Goal: Contribute content: Contribute content

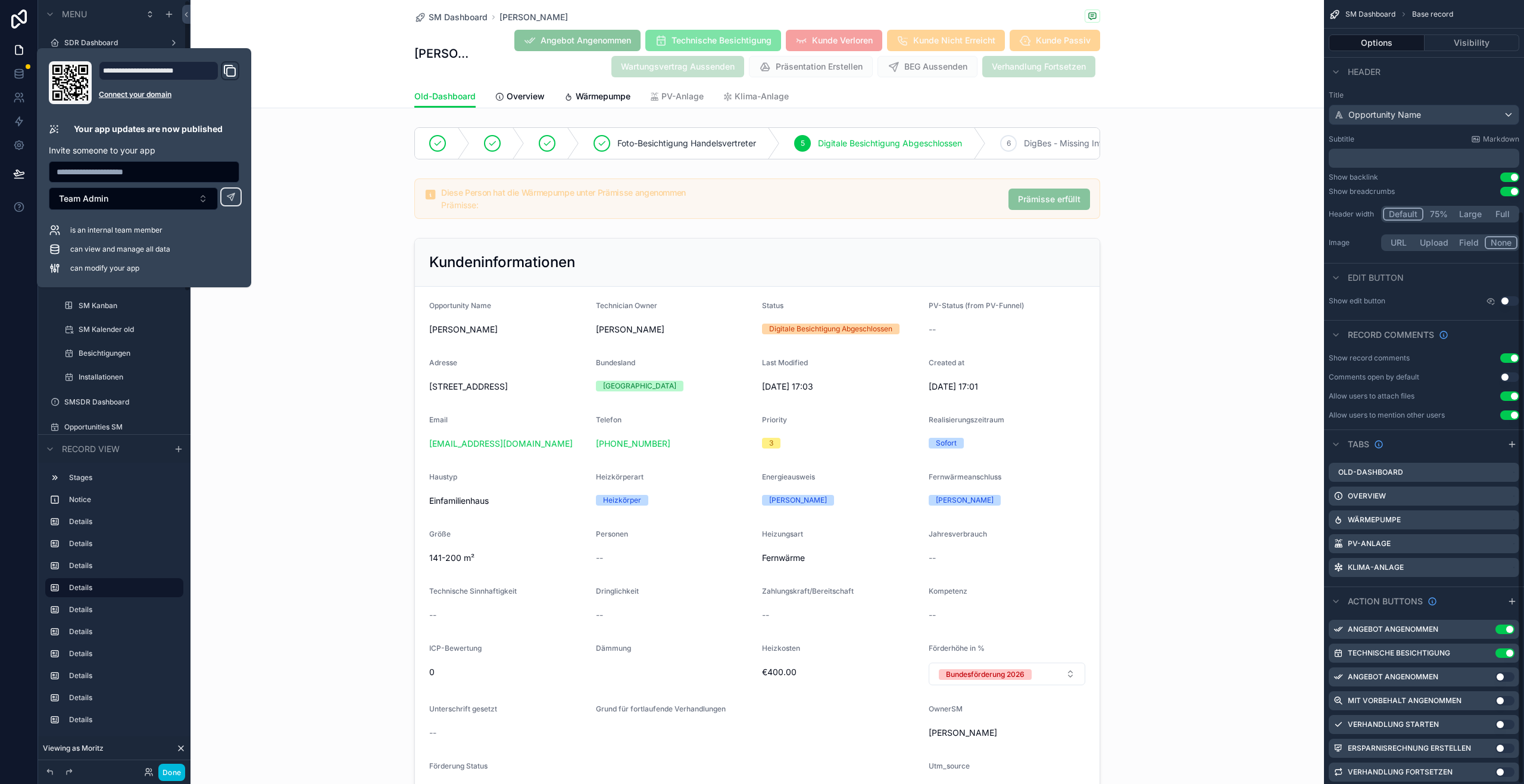
scroll to position [288, 0]
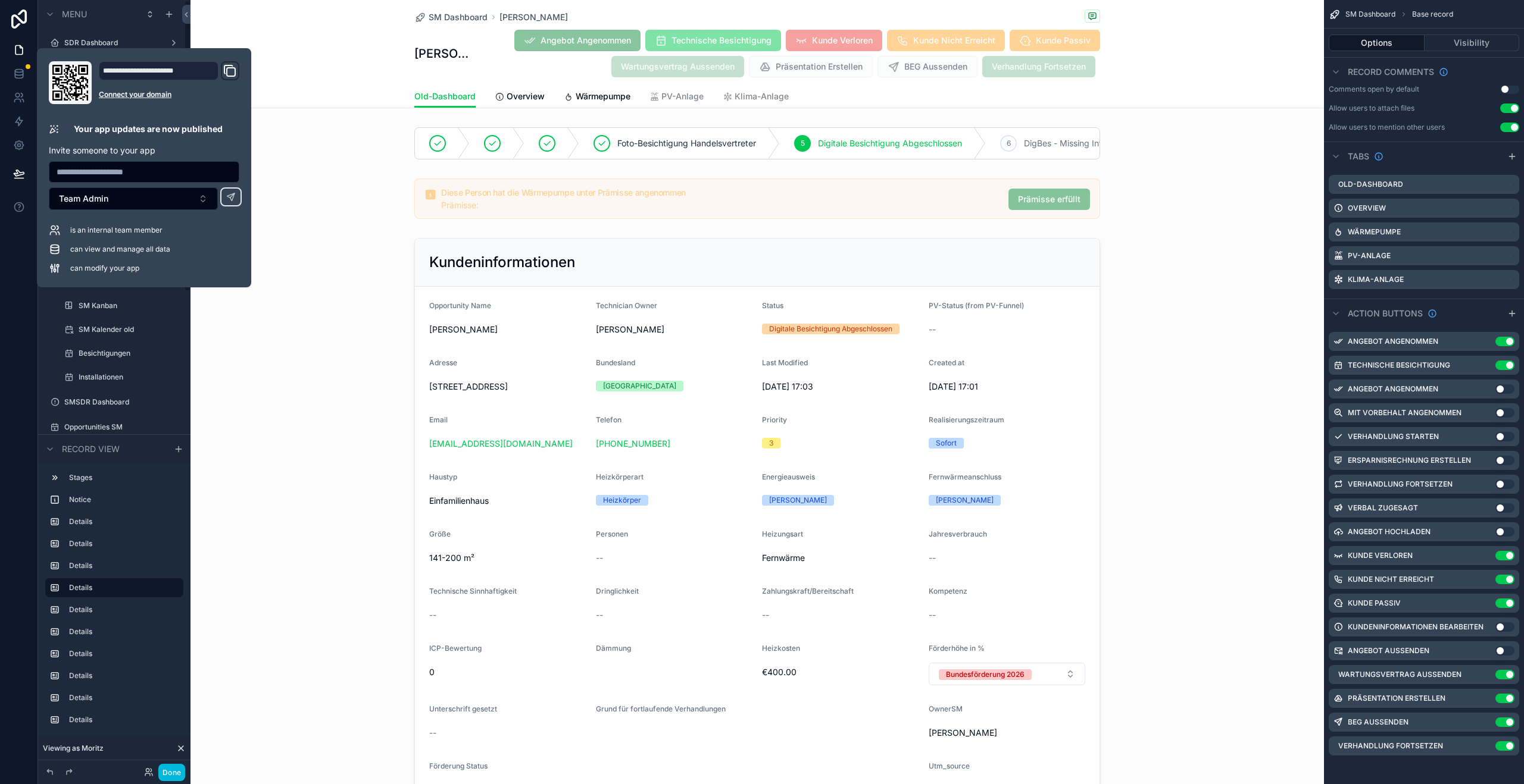
click at [244, 416] on div "scrollable content" at bounding box center [758, 556] width 1133 height 647
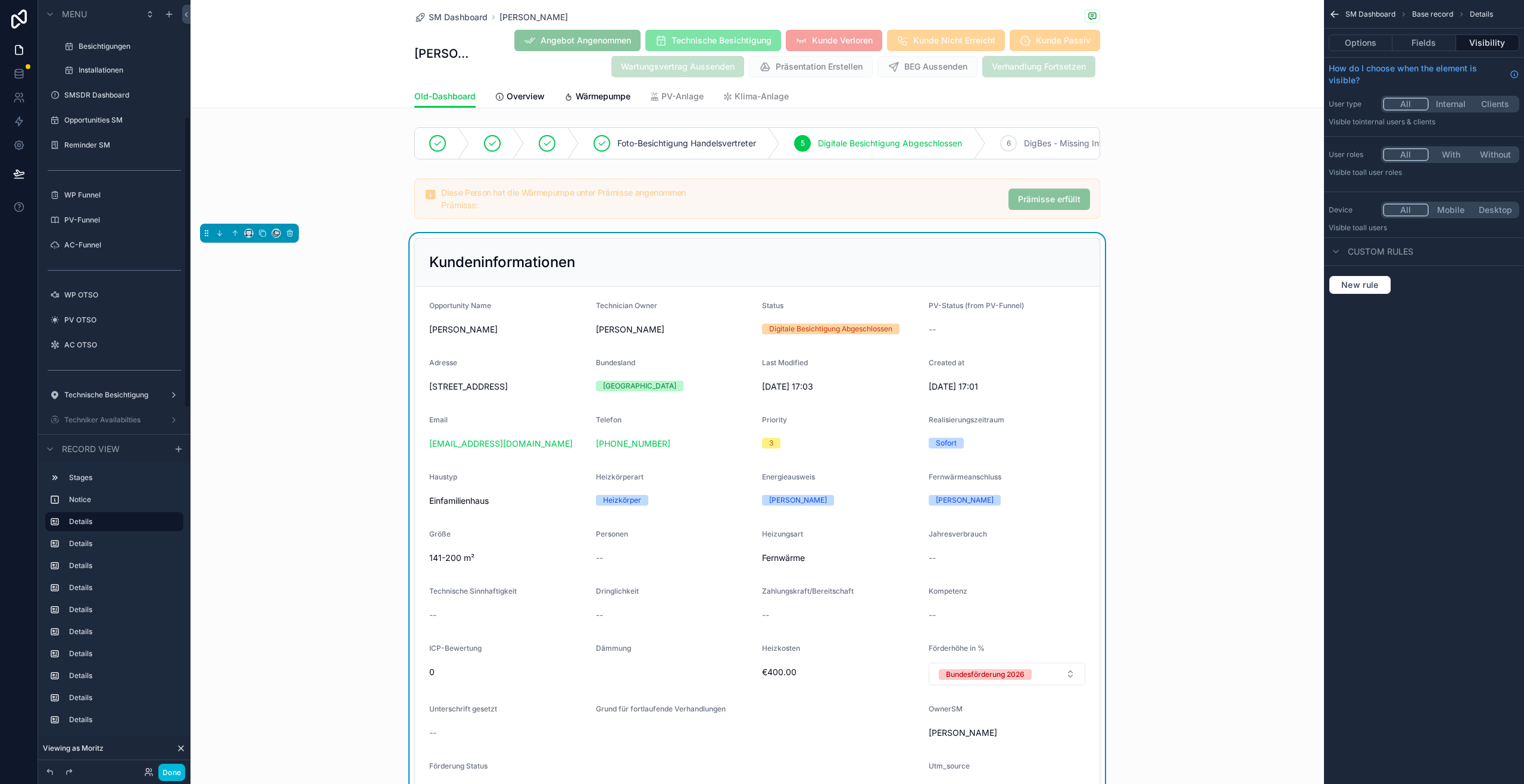
scroll to position [308, 0]
click at [96, 295] on label "WP OTSO" at bounding box center [120, 294] width 112 height 10
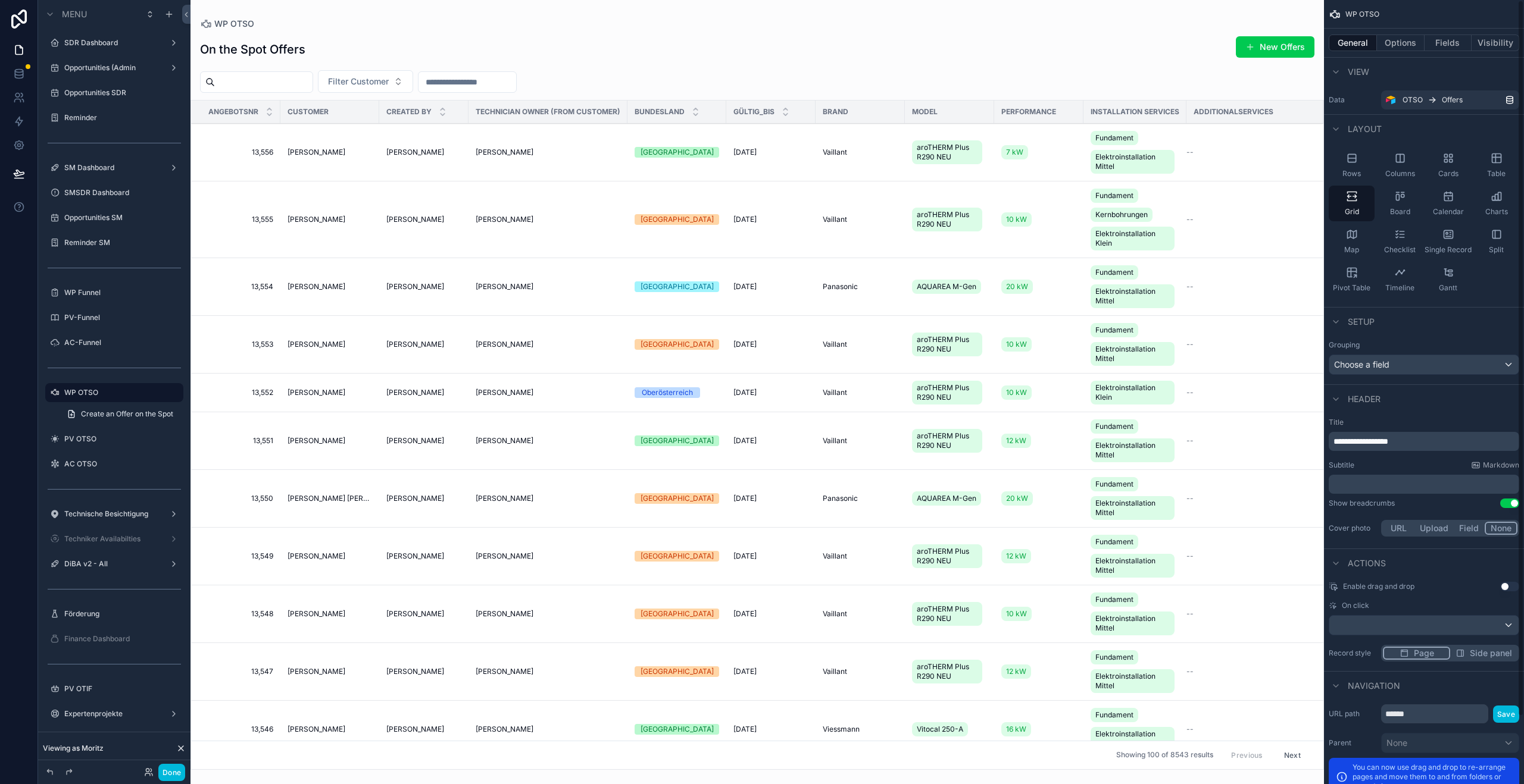
click at [1258, 54] on div "scrollable content" at bounding box center [758, 392] width 1133 height 784
click at [1270, 50] on button "New Offers" at bounding box center [1275, 47] width 79 height 21
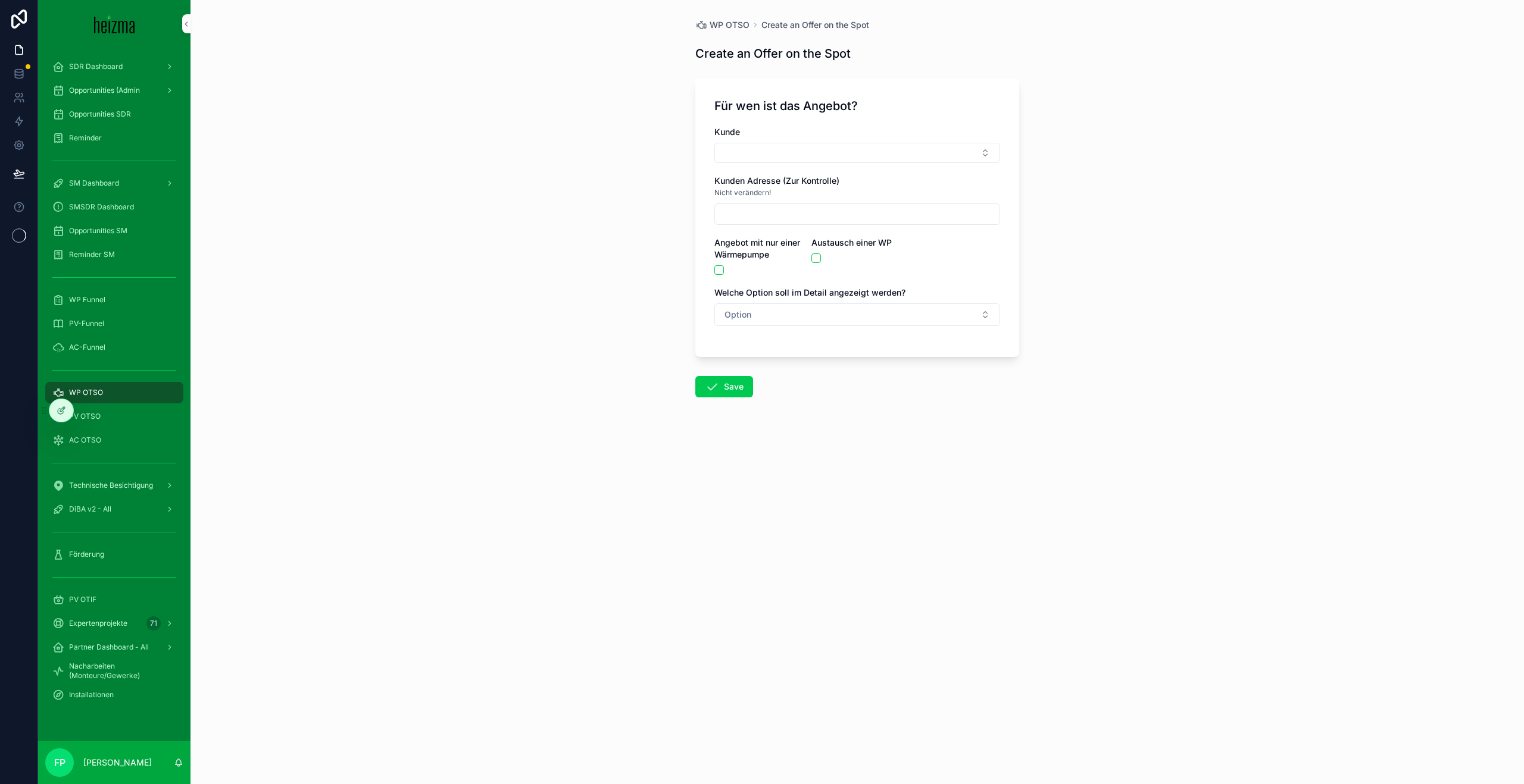
click at [64, 419] on div at bounding box center [61, 411] width 24 height 23
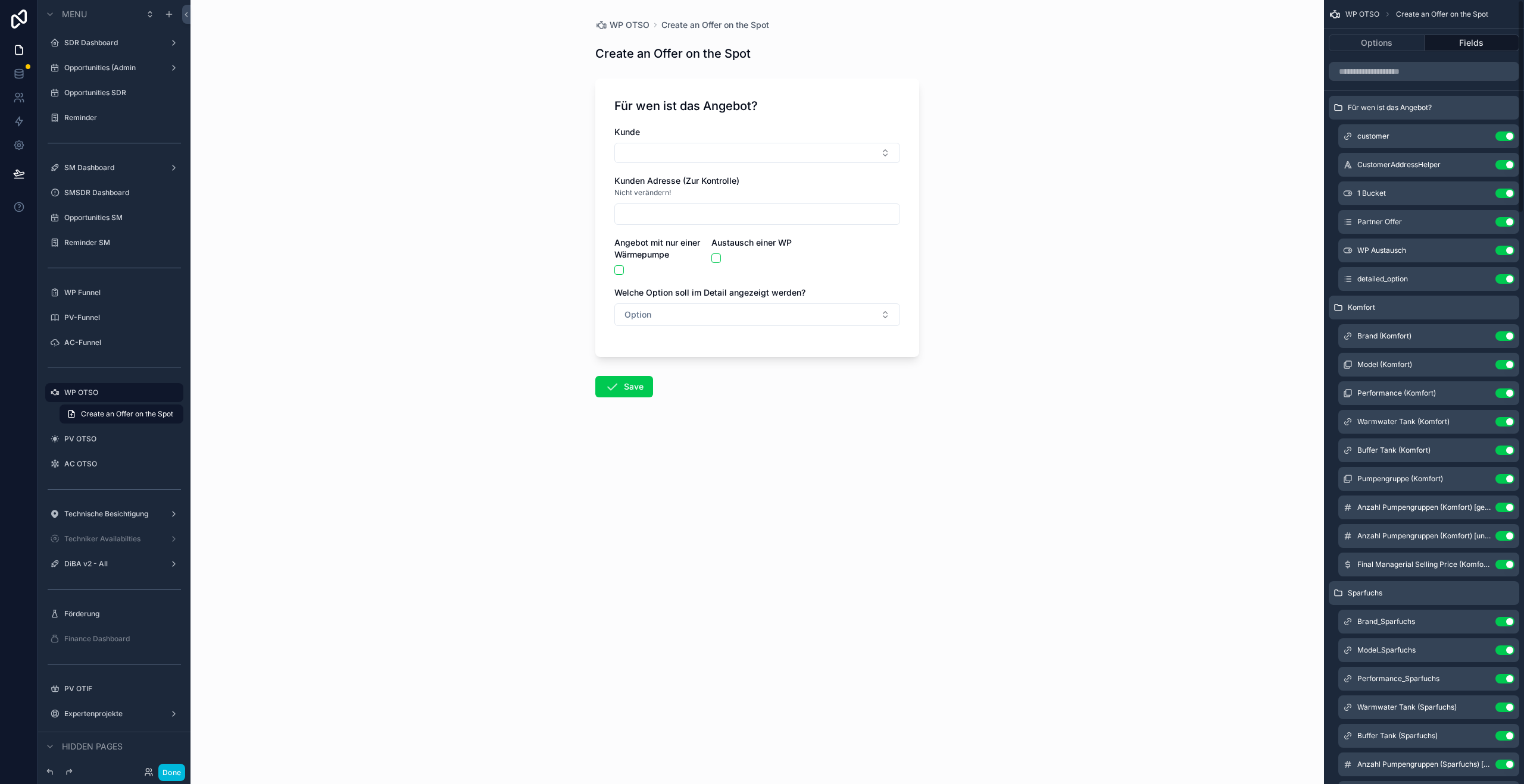
scroll to position [31, 0]
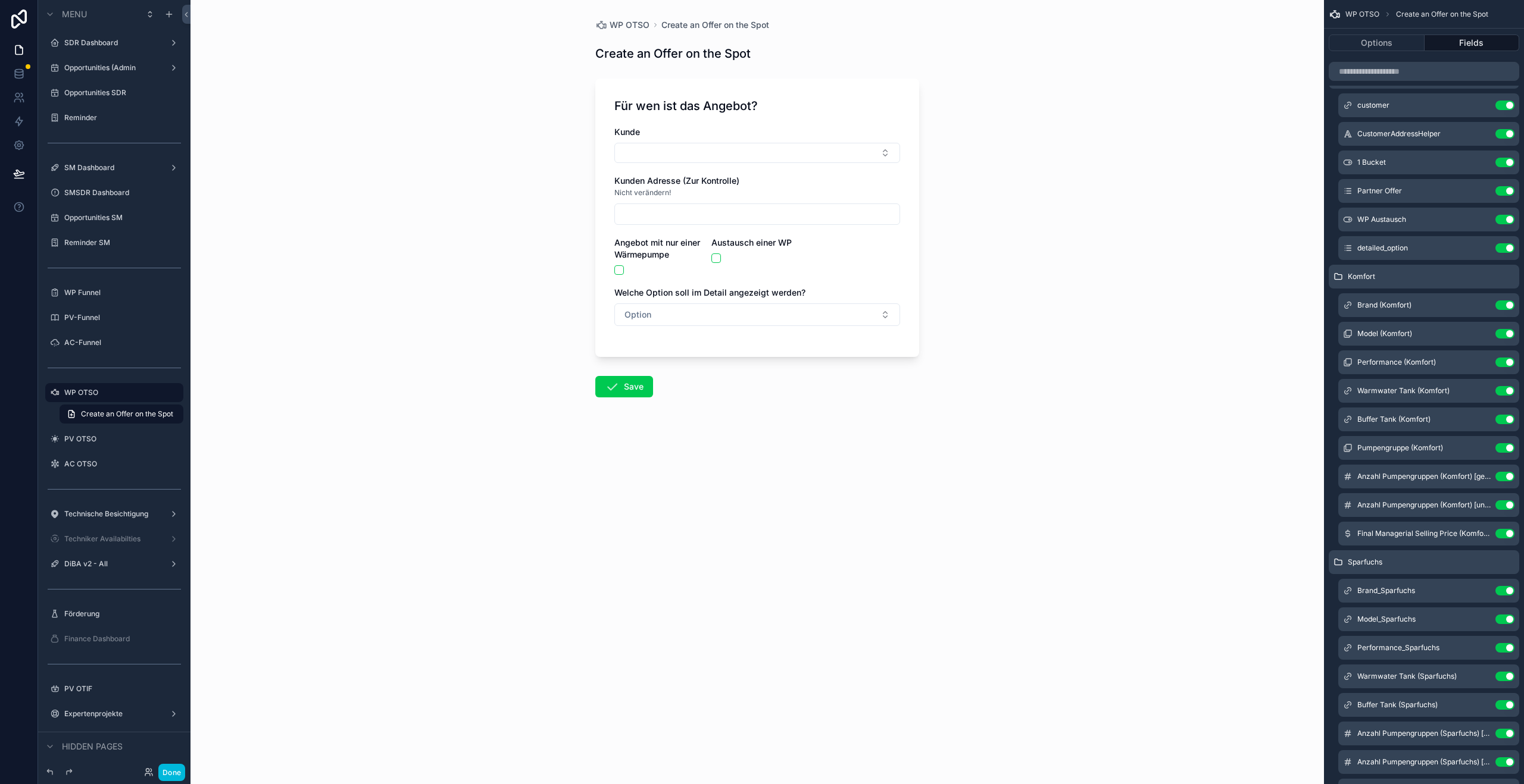
click at [713, 164] on div "Kunde Kunden Adresse (Zur Kontrolle) Nicht verändern! Angebot mit nur einer Wär…" at bounding box center [758, 231] width 286 height 212
click at [729, 149] on button "Select Button" at bounding box center [758, 153] width 286 height 20
click at [730, 149] on button "Select Button" at bounding box center [758, 153] width 286 height 20
click at [728, 278] on span "[PERSON_NAME]" at bounding box center [714, 276] width 68 height 12
type input "**********"
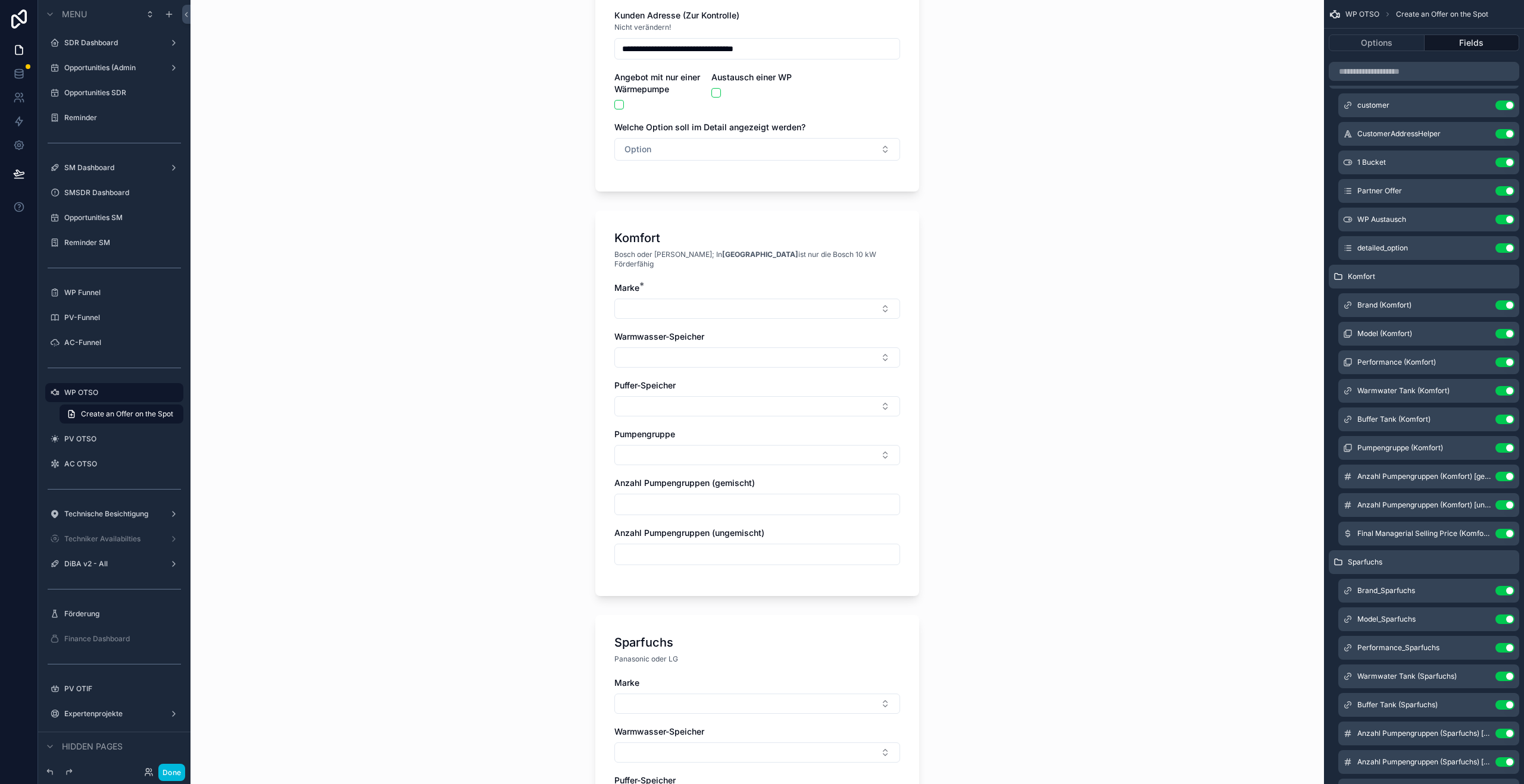
scroll to position [162, 0]
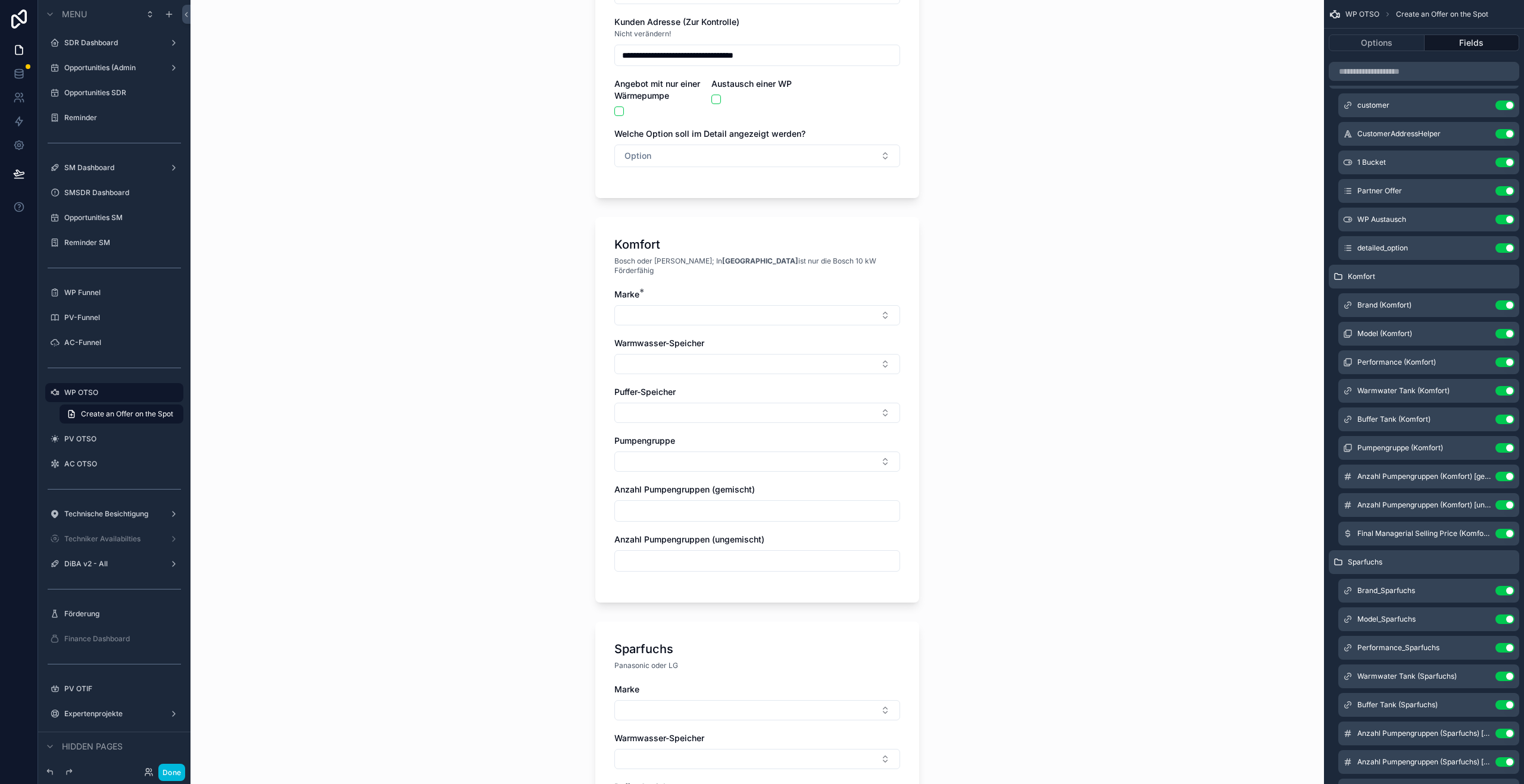
click at [686, 307] on button "Select Button" at bounding box center [758, 315] width 286 height 20
click at [692, 370] on span "Daikin" at bounding box center [691, 372] width 24 height 12
click at [683, 356] on button "Select Button" at bounding box center [758, 366] width 286 height 20
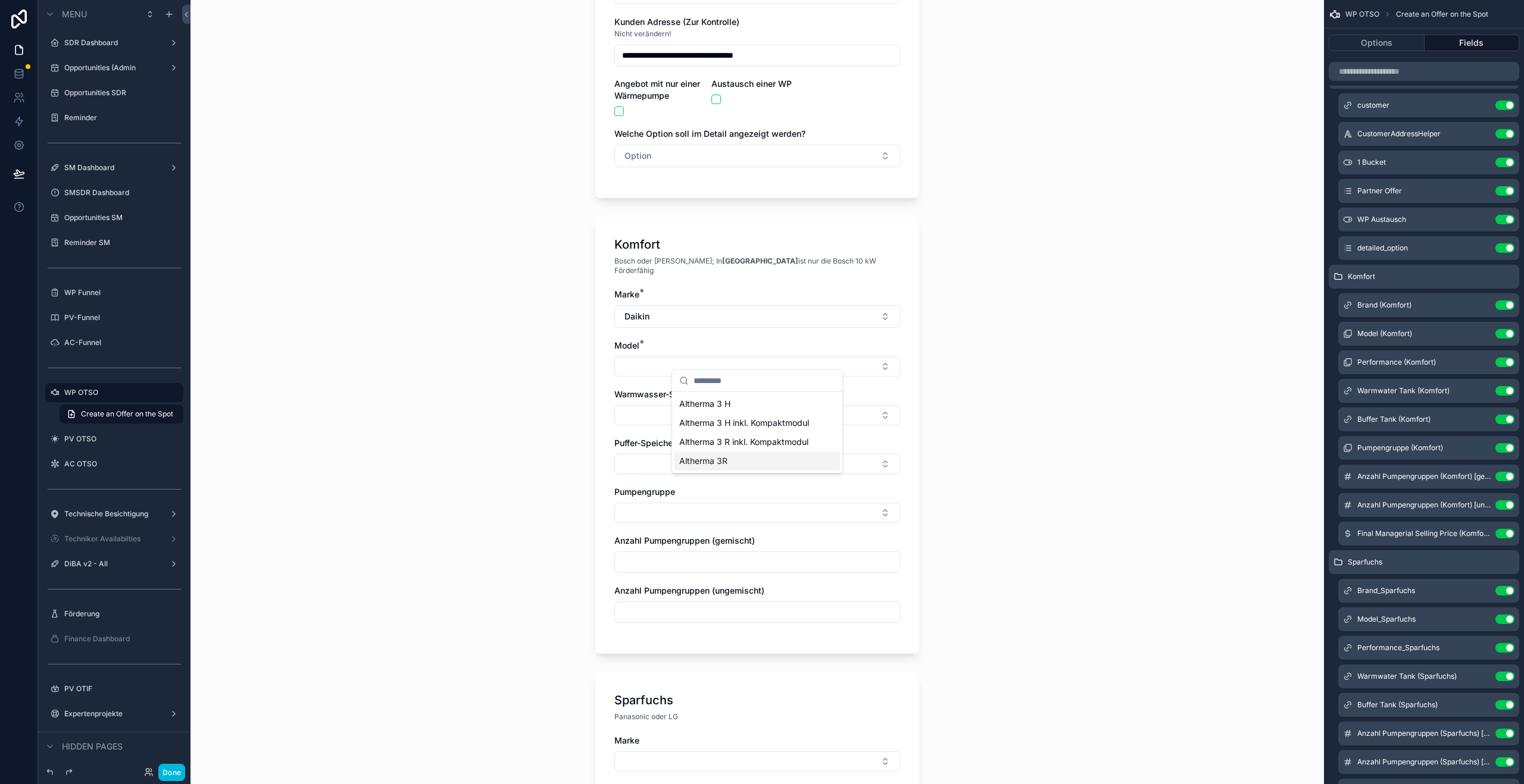
click at [708, 454] on div "Altherma 3R" at bounding box center [758, 461] width 166 height 19
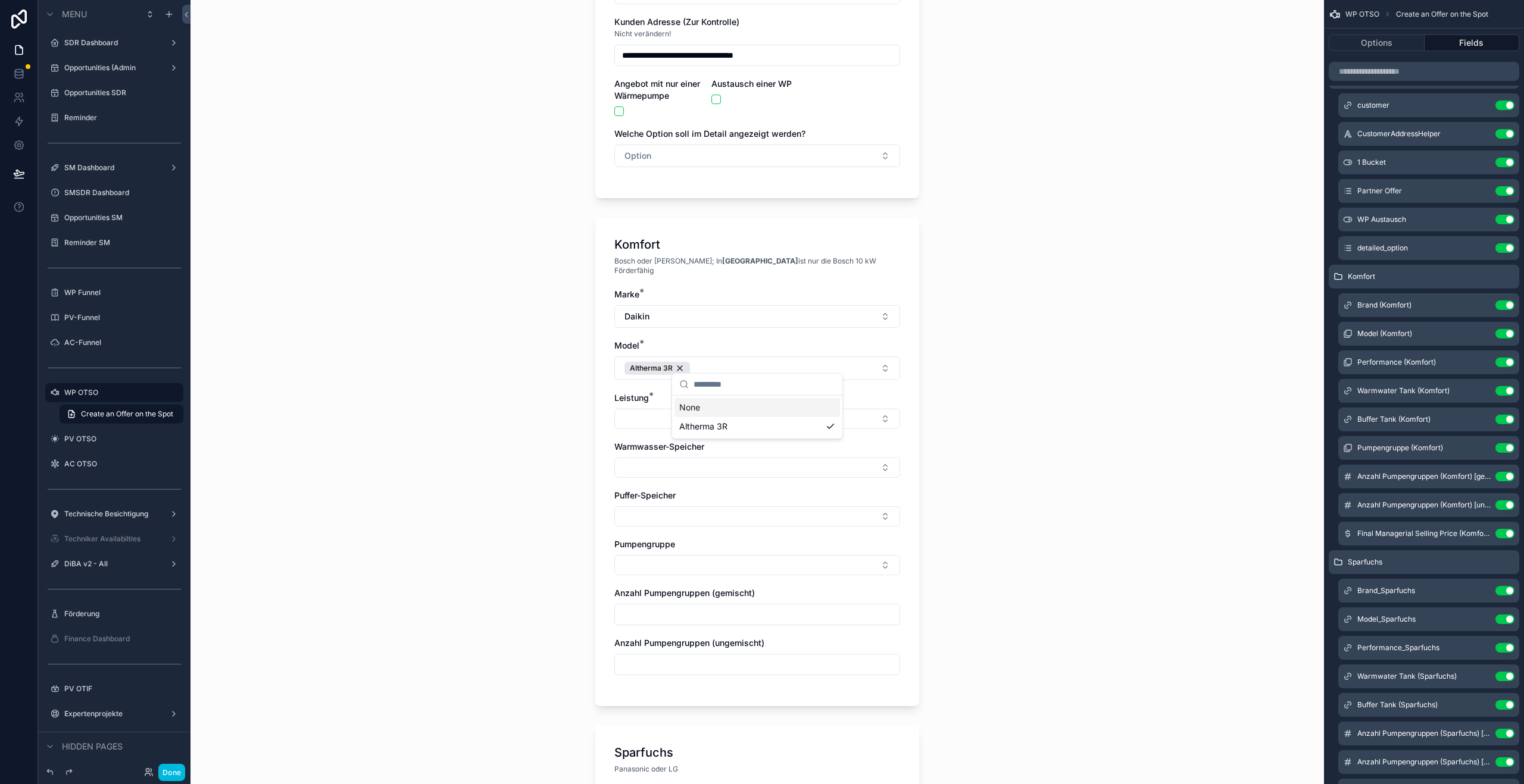
click at [659, 416] on button "Select Button" at bounding box center [758, 419] width 286 height 20
click at [715, 480] on span "7.5-9.5 kW" at bounding box center [701, 476] width 42 height 12
click at [1105, 446] on div "**********" at bounding box center [758, 230] width 1133 height 784
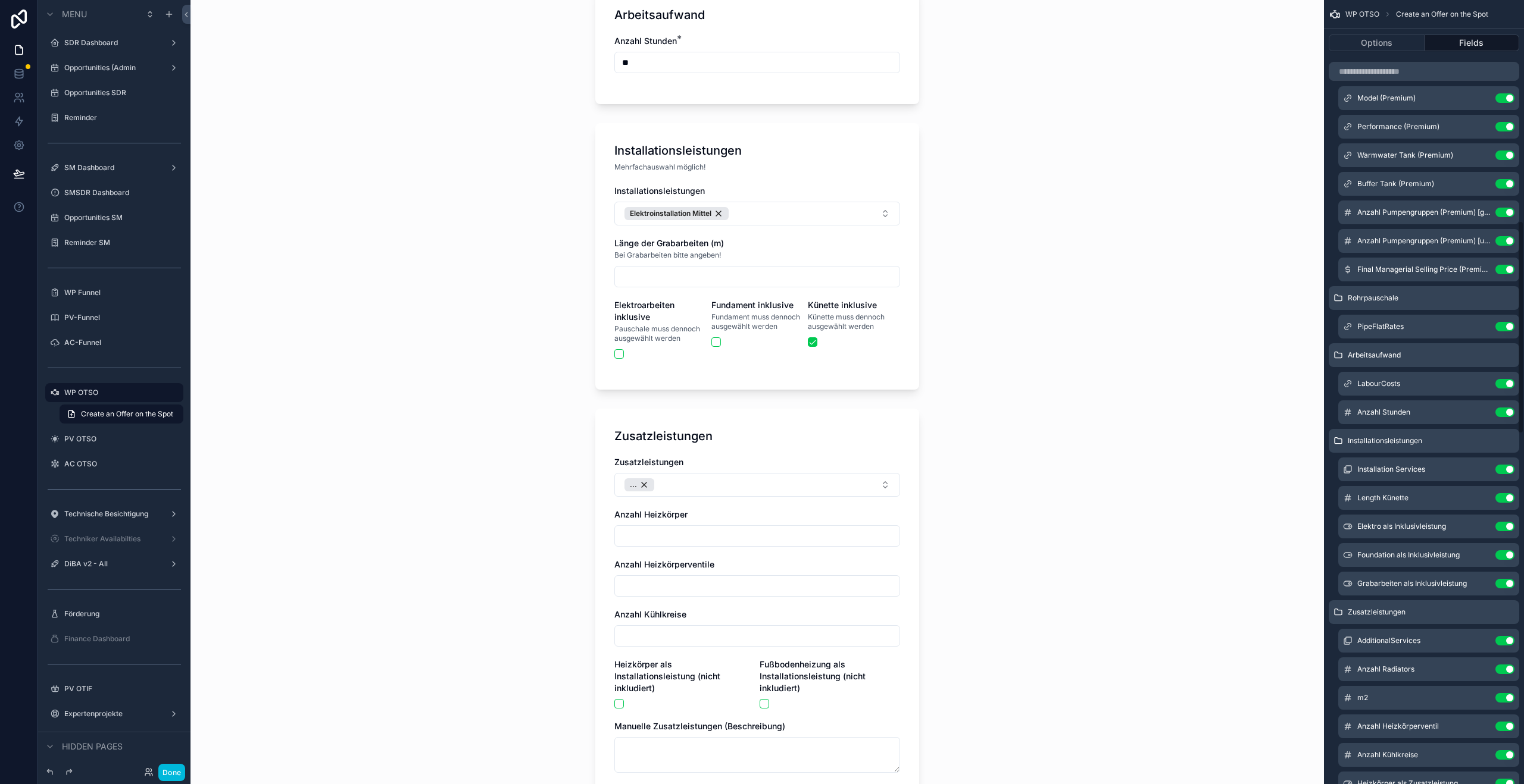
scroll to position [814, 0]
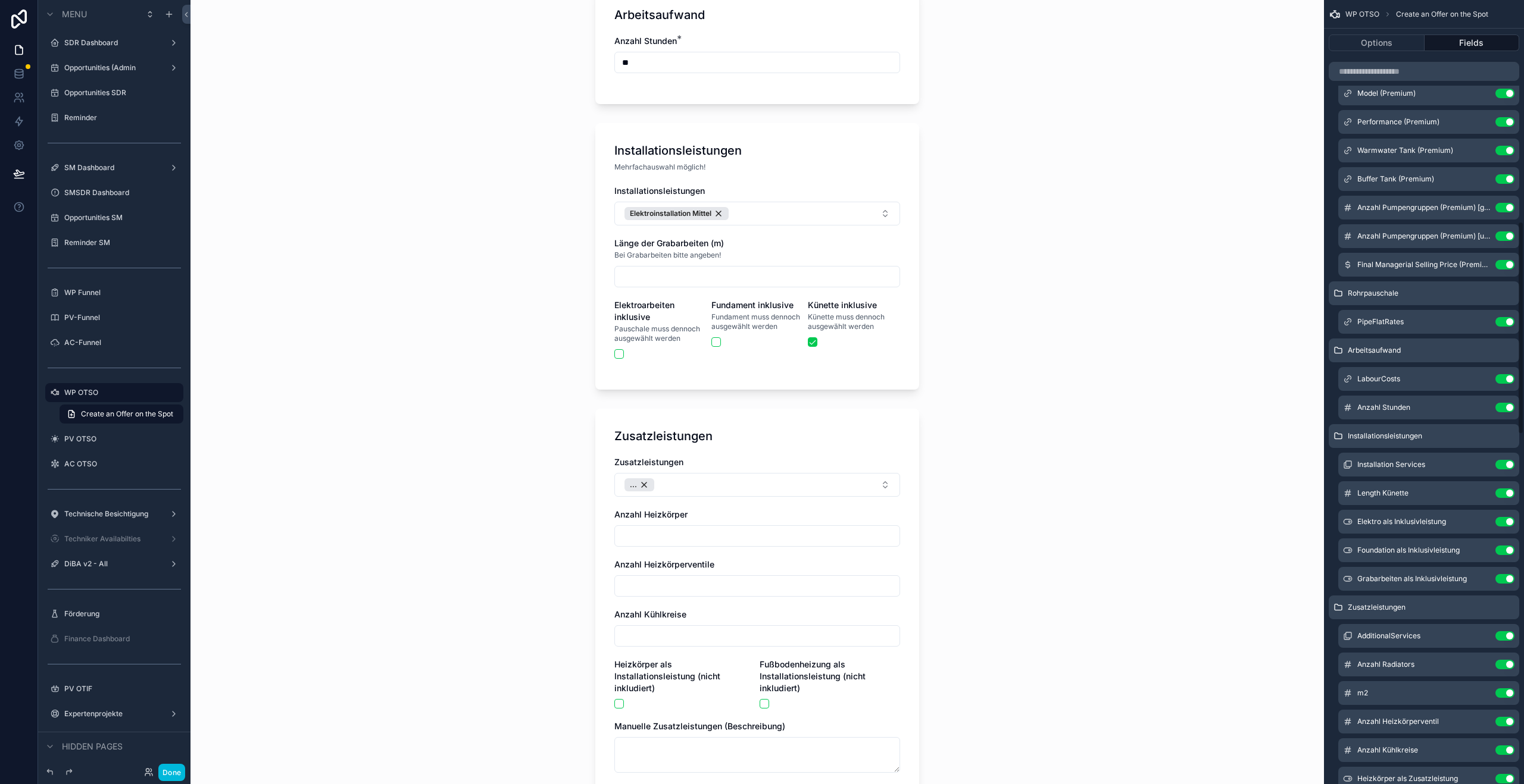
click at [0, 0] on icon "scrollable content" at bounding box center [0, 0] width 0 height 0
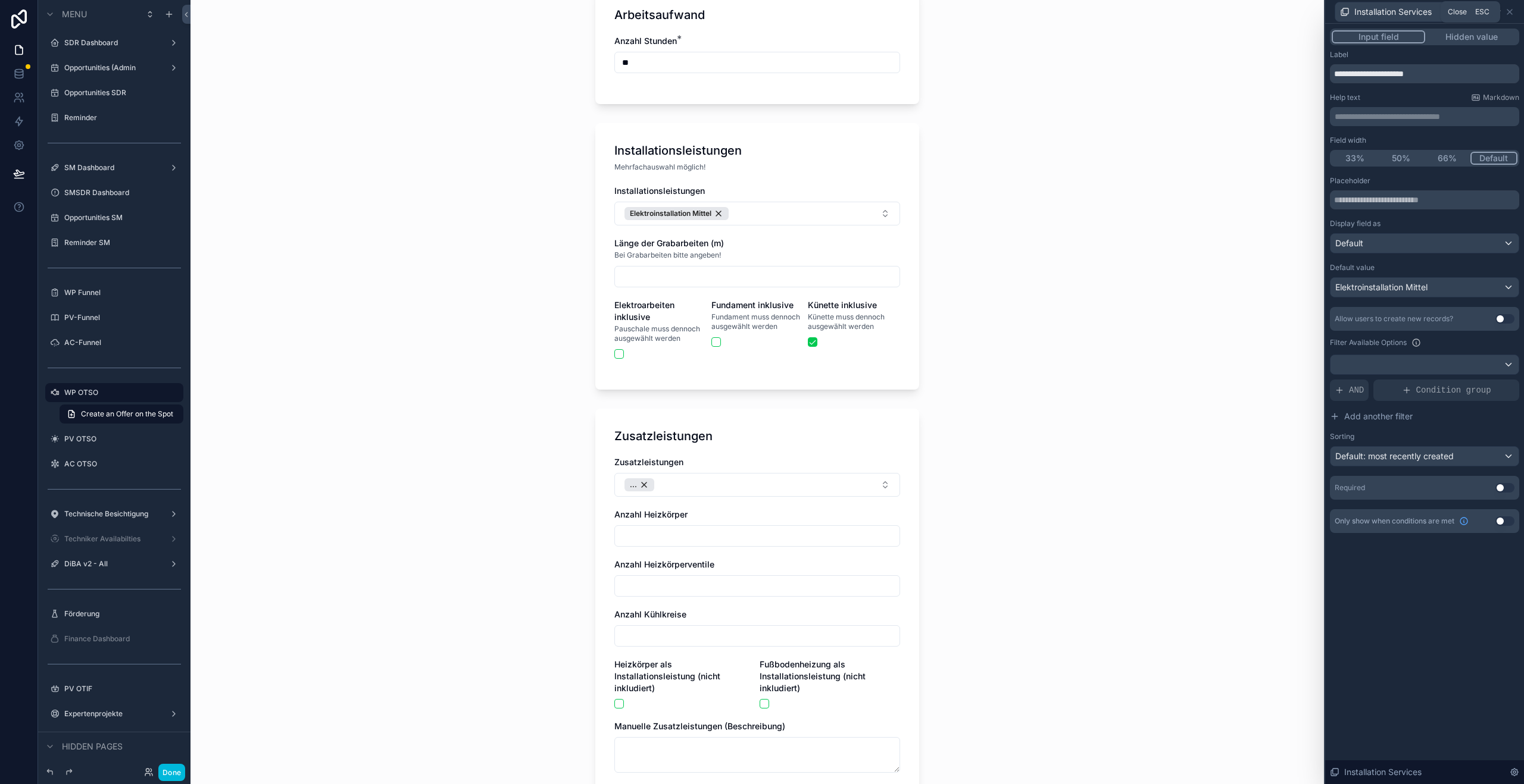
click at [1509, 8] on icon at bounding box center [1510, 12] width 10 height 10
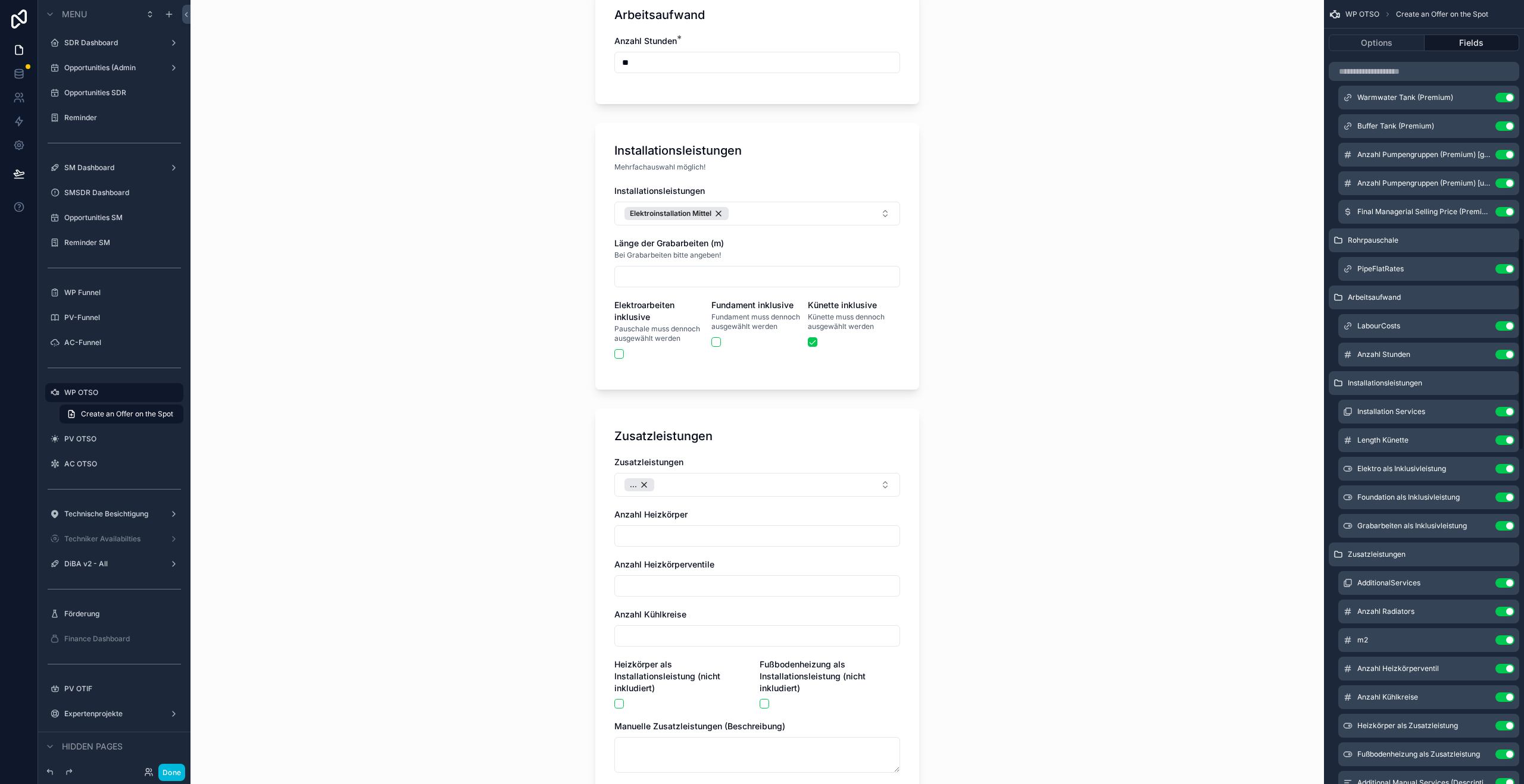
scroll to position [874, 0]
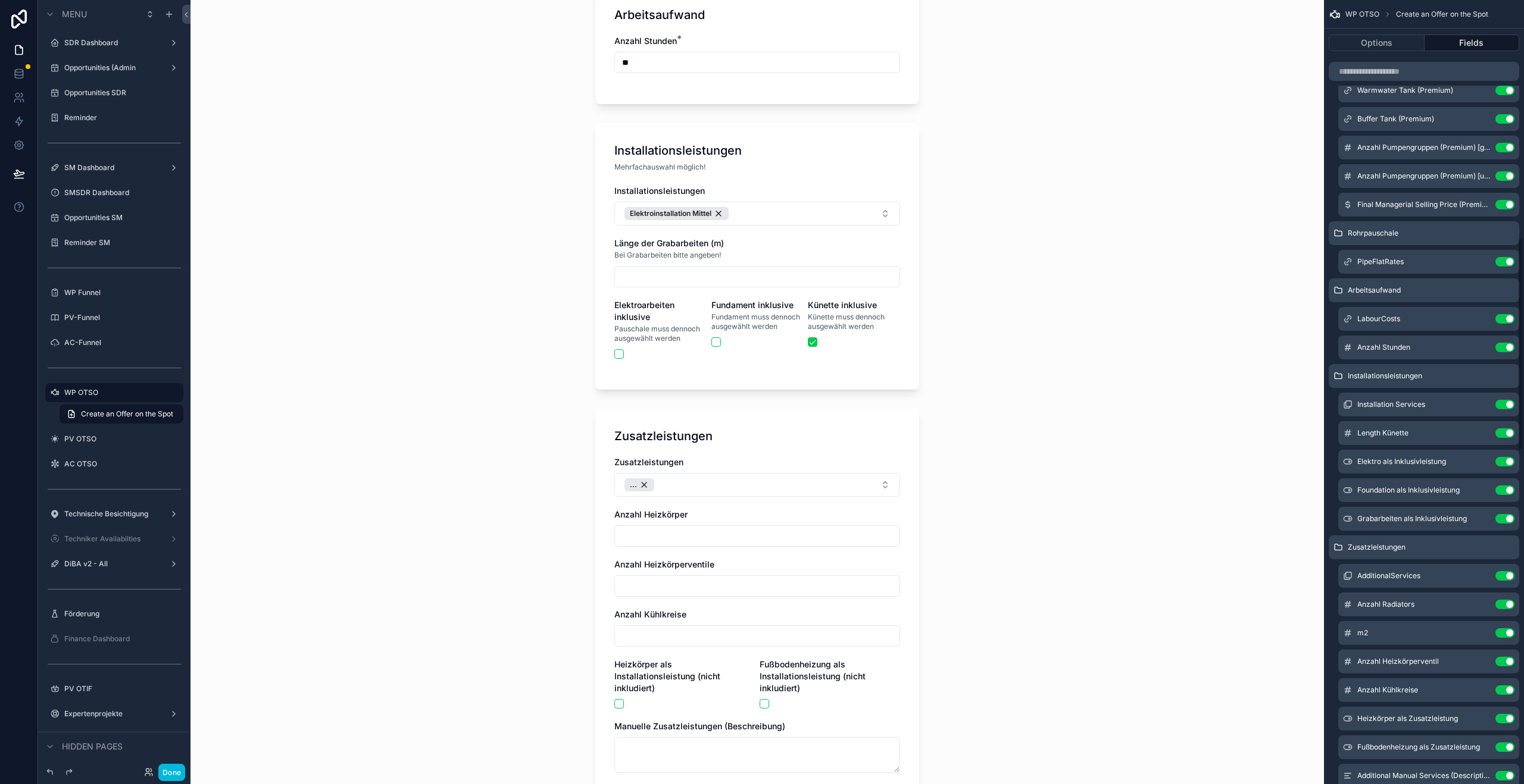
click at [0, 0] on icon "scrollable content" at bounding box center [0, 0] width 0 height 0
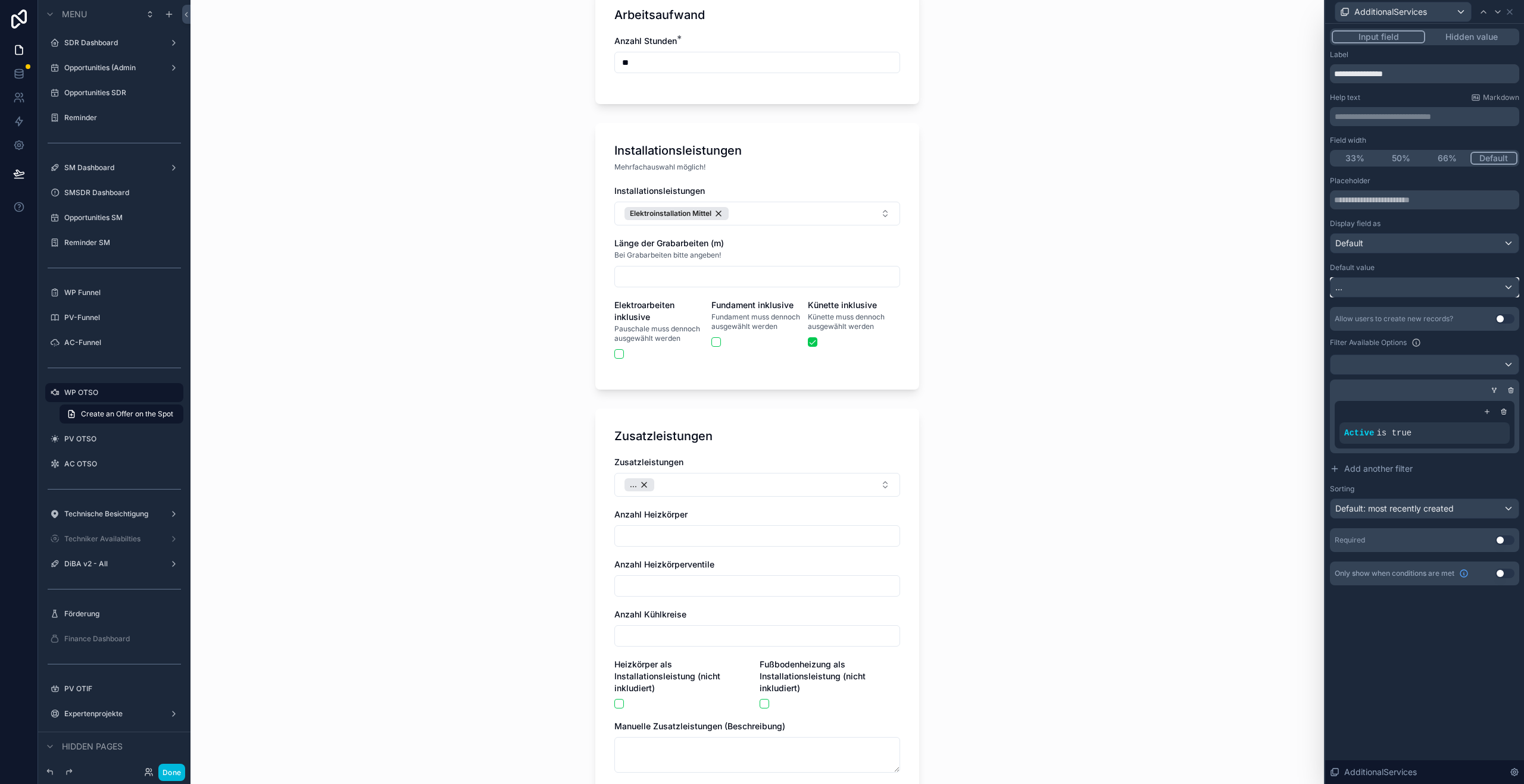
click at [1418, 294] on div "..." at bounding box center [1425, 286] width 188 height 19
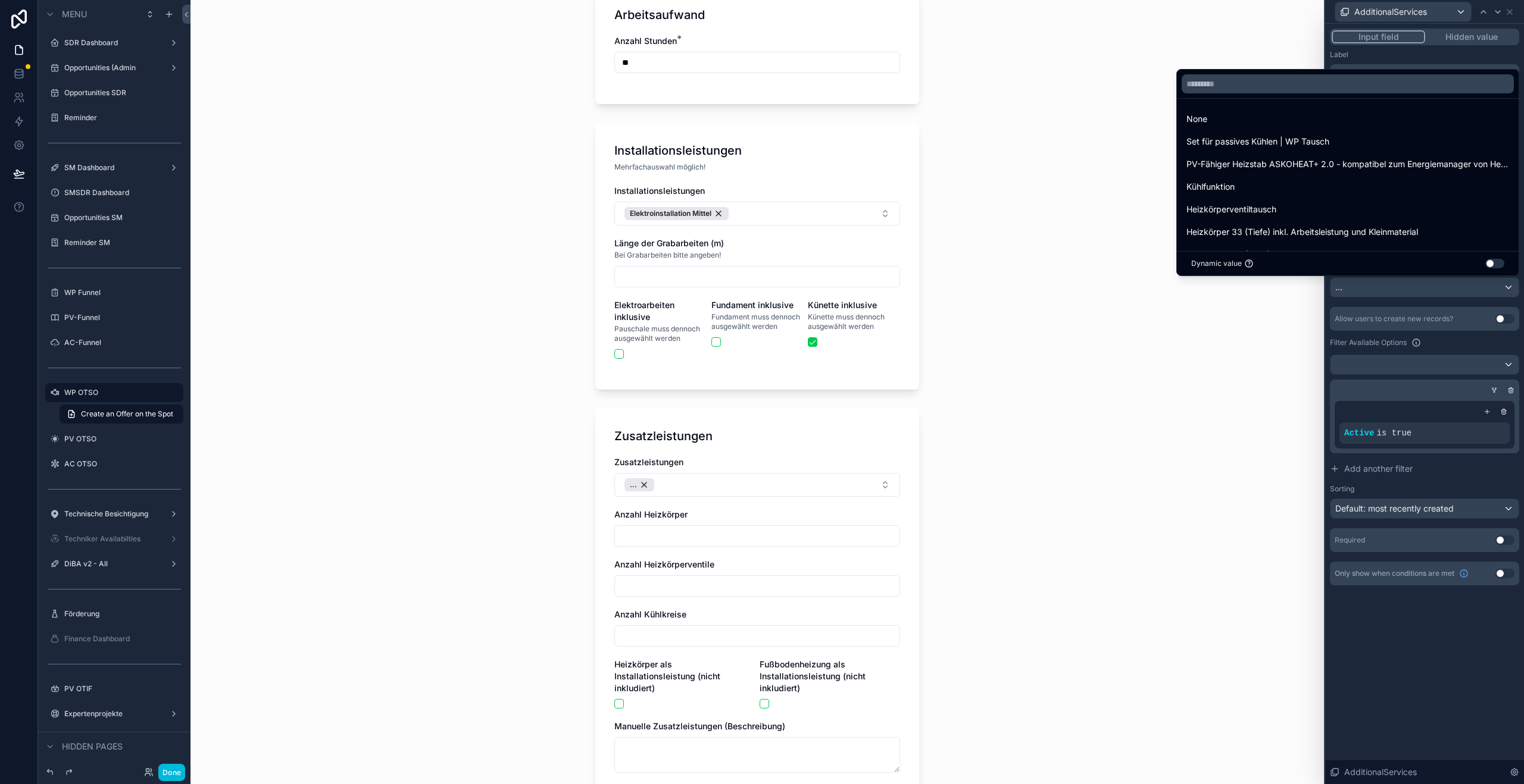
click at [1202, 119] on span "None" at bounding box center [1197, 119] width 21 height 15
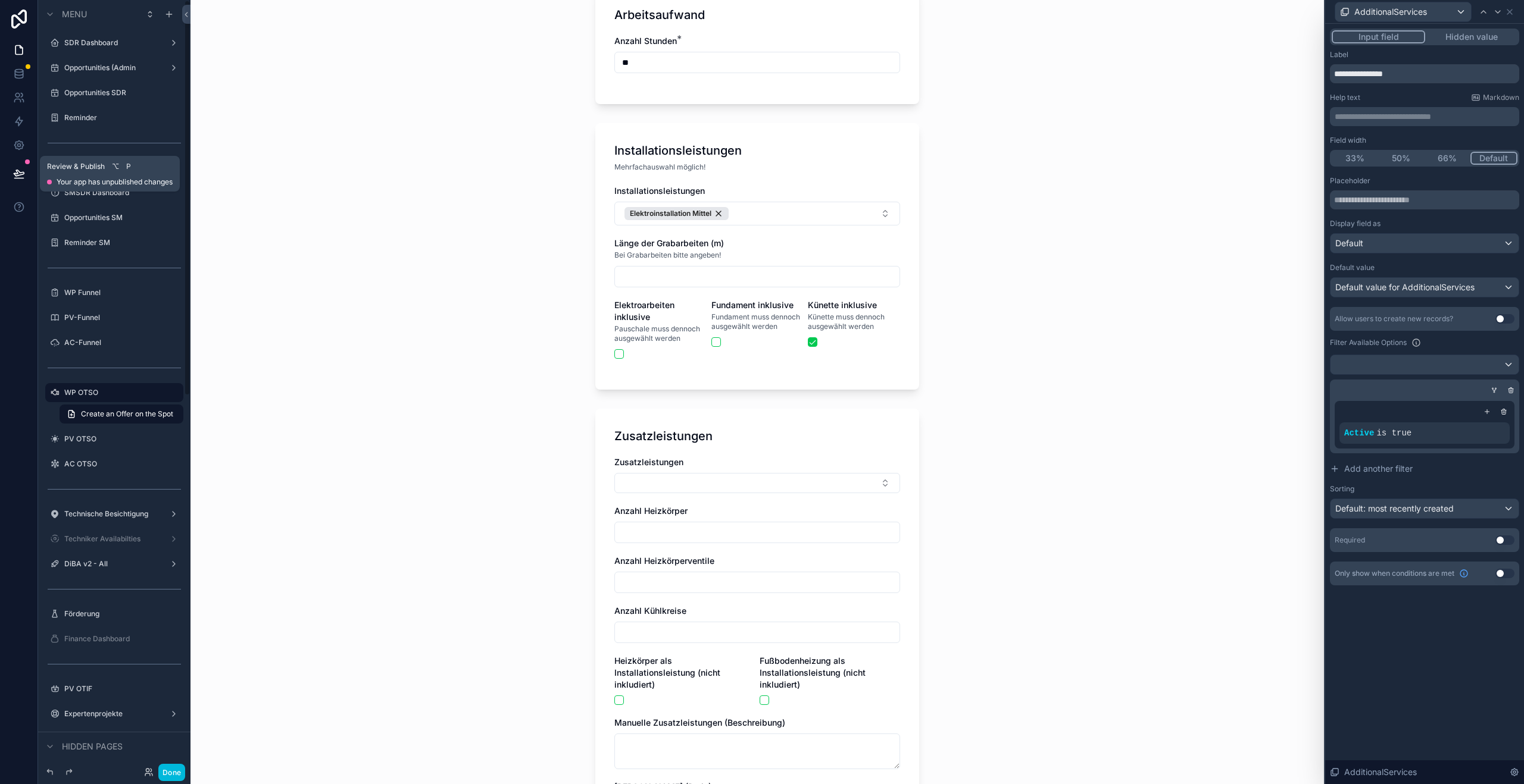
drag, startPoint x: 19, startPoint y: 168, endPoint x: 110, endPoint y: 162, distance: 91.2
click at [19, 168] on icon at bounding box center [19, 174] width 12 height 12
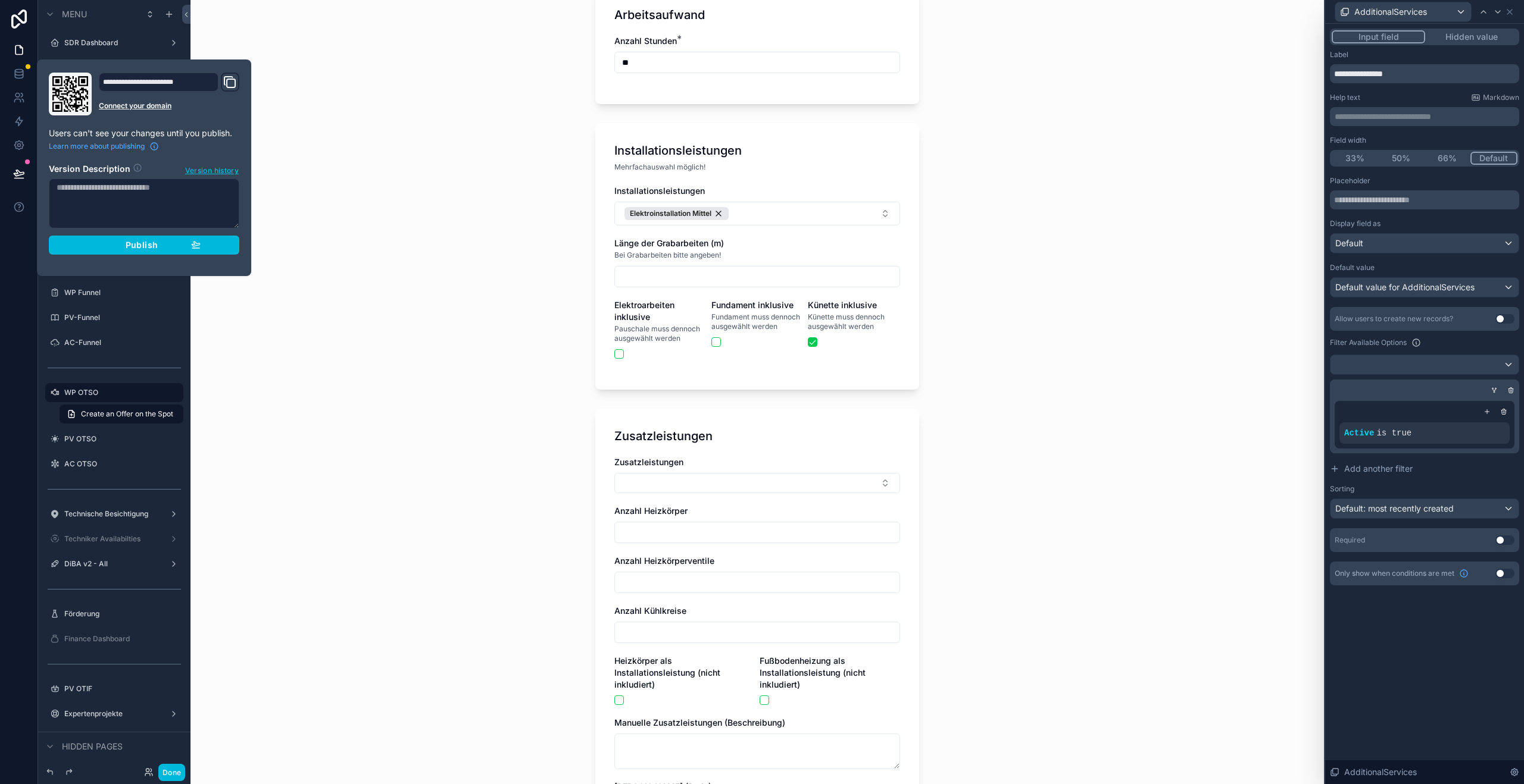
click at [173, 202] on textarea at bounding box center [144, 204] width 191 height 50
type textarea "**********"
click at [147, 248] on span "Publish" at bounding box center [142, 245] width 32 height 11
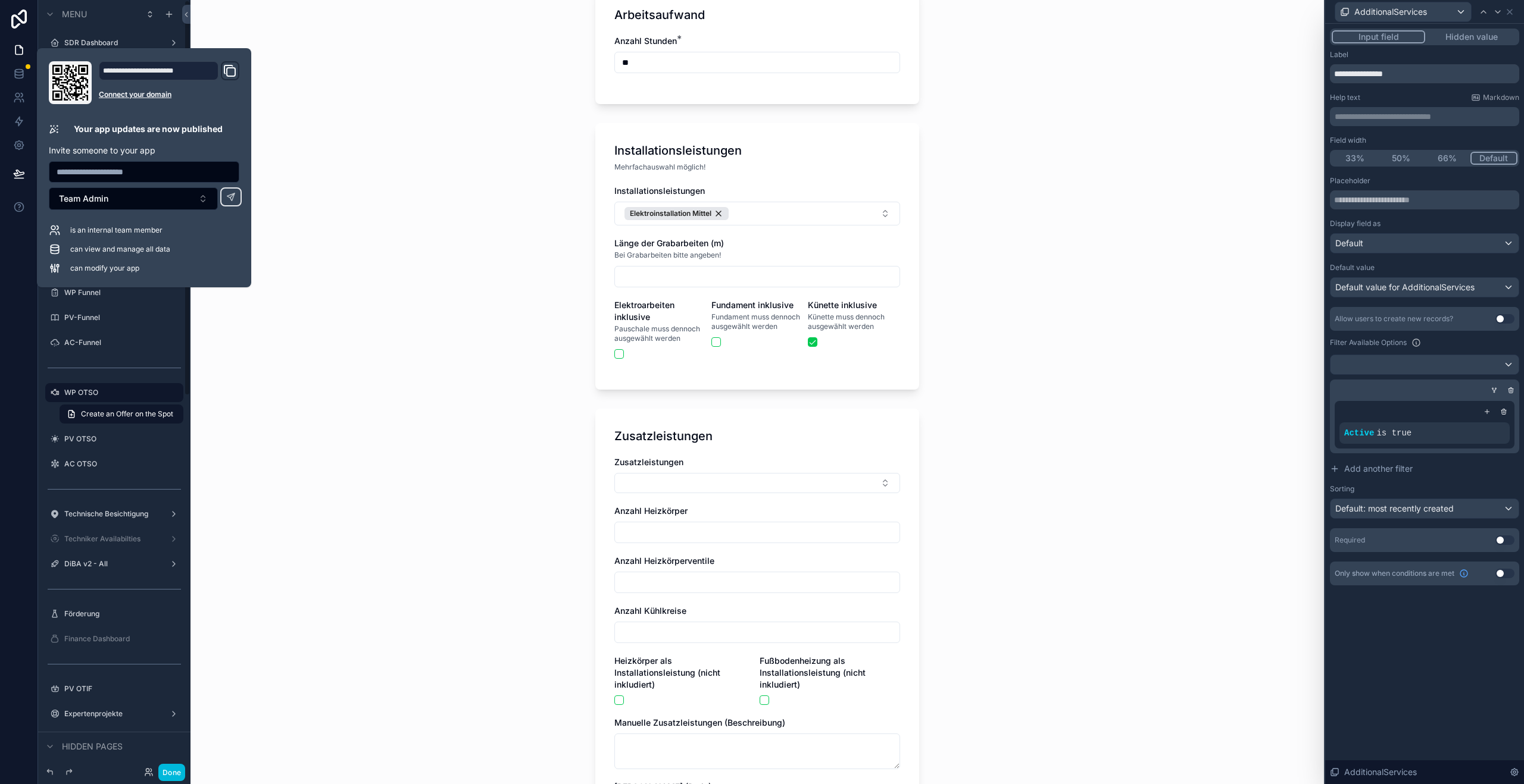
click at [90, 444] on div "PV OTSO" at bounding box center [123, 439] width 117 height 10
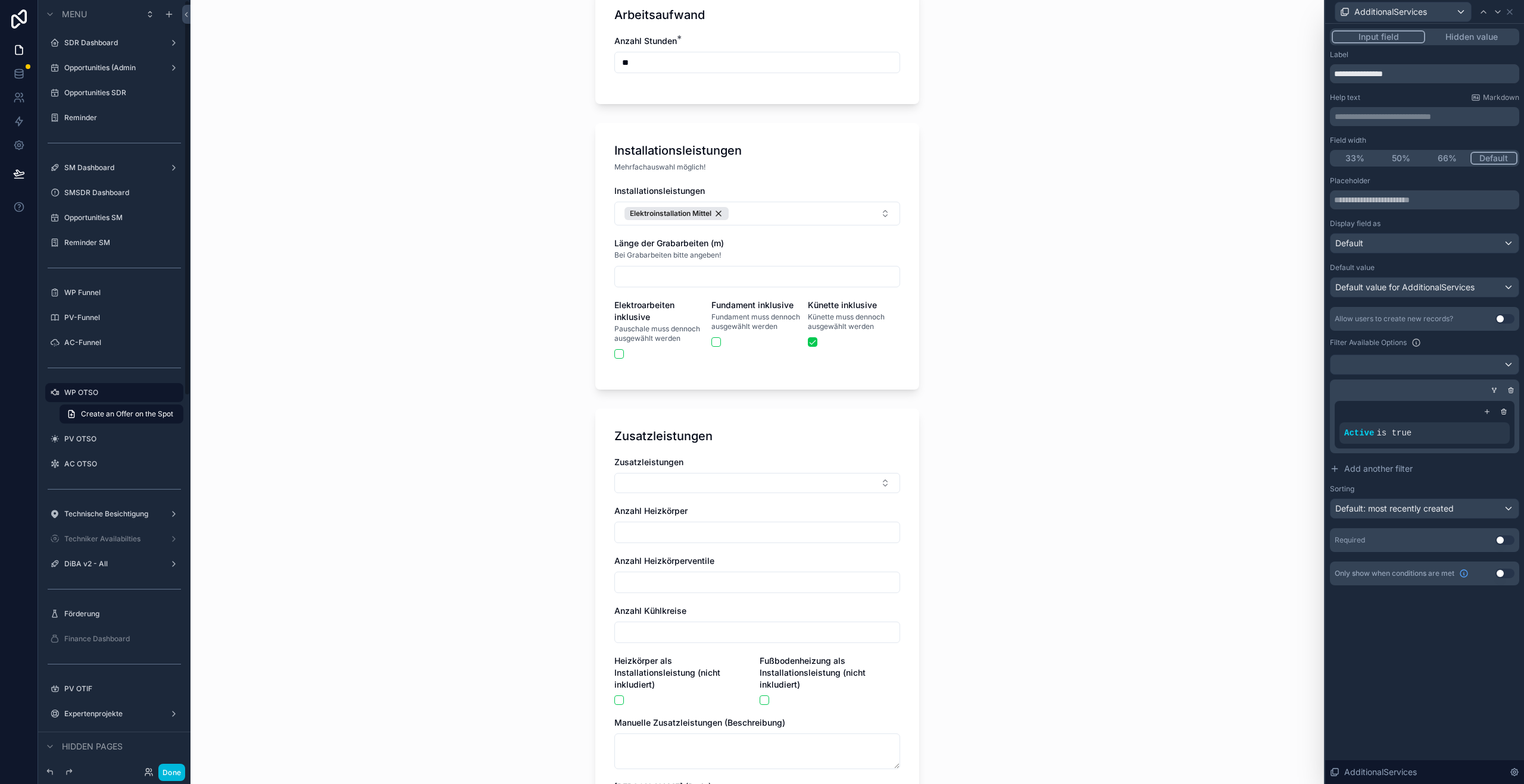
drag, startPoint x: 69, startPoint y: 439, endPoint x: 157, endPoint y: 441, distance: 88.0
click at [69, 439] on label "PV OTSO" at bounding box center [120, 439] width 112 height 10
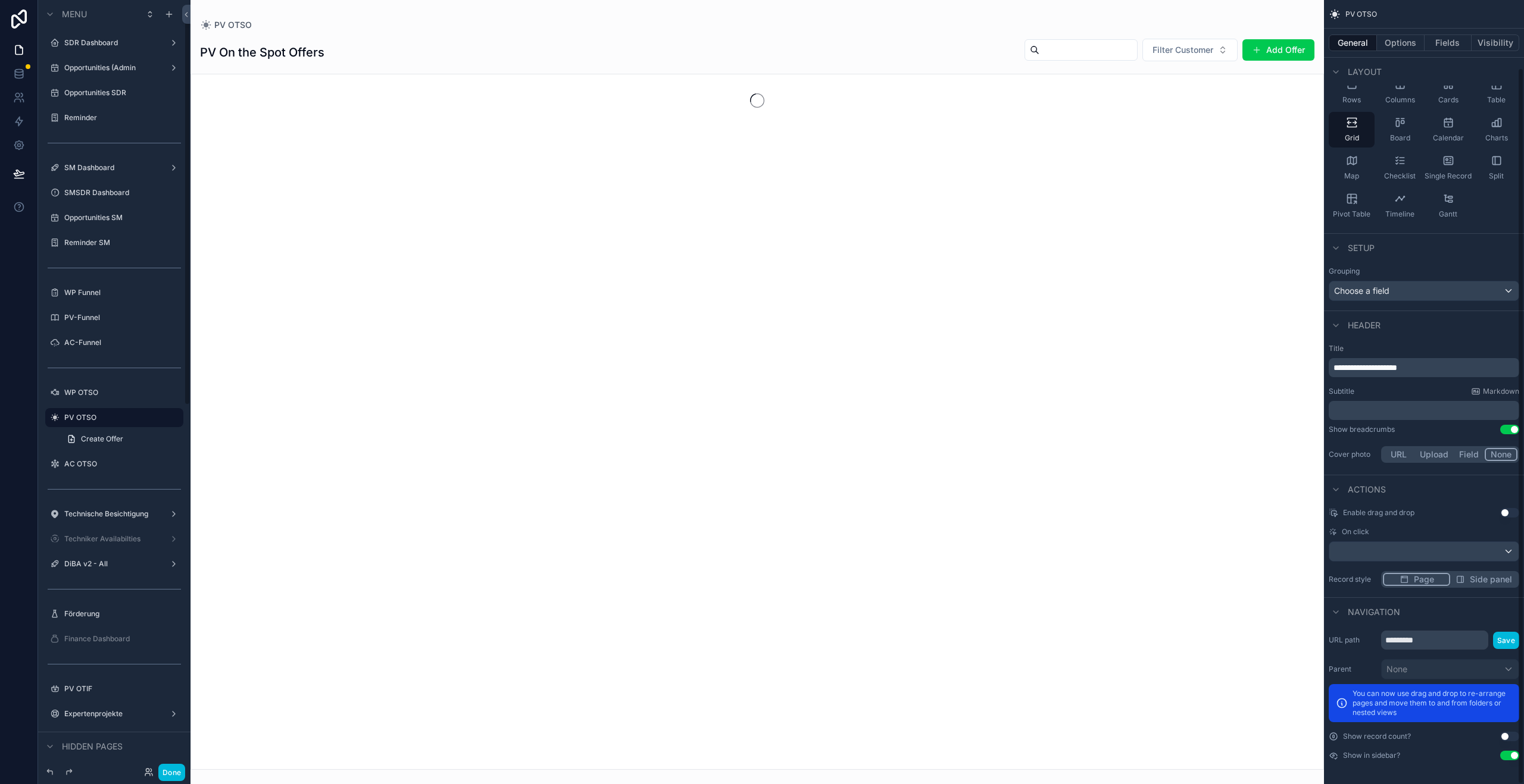
scroll to position [74, 0]
click at [1267, 47] on div "scrollable content" at bounding box center [758, 392] width 1133 height 784
click at [1284, 45] on button "Add Offer" at bounding box center [1278, 50] width 72 height 21
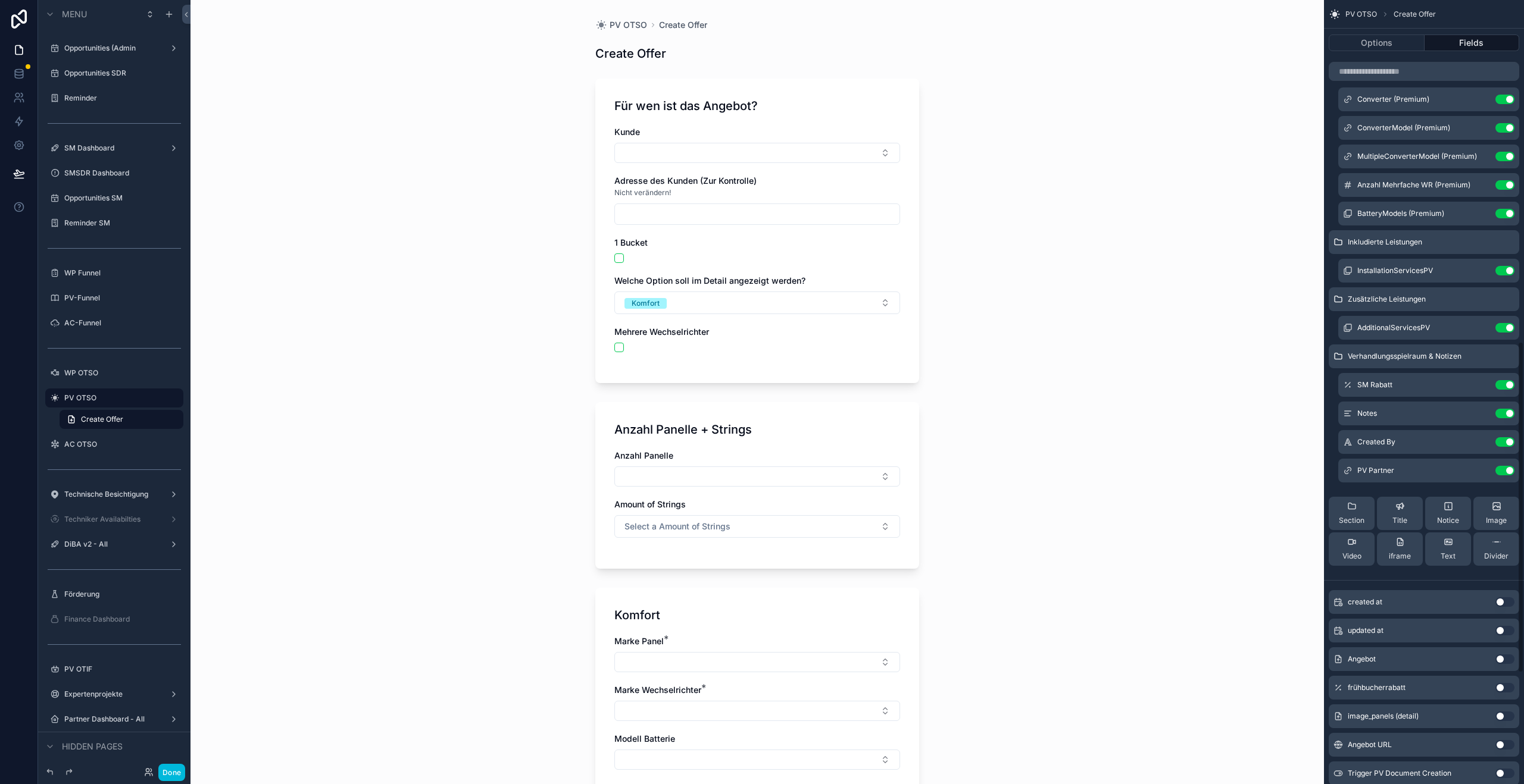
scroll to position [809, 0]
click at [0, 0] on icon "scrollable content" at bounding box center [0, 0] width 0 height 0
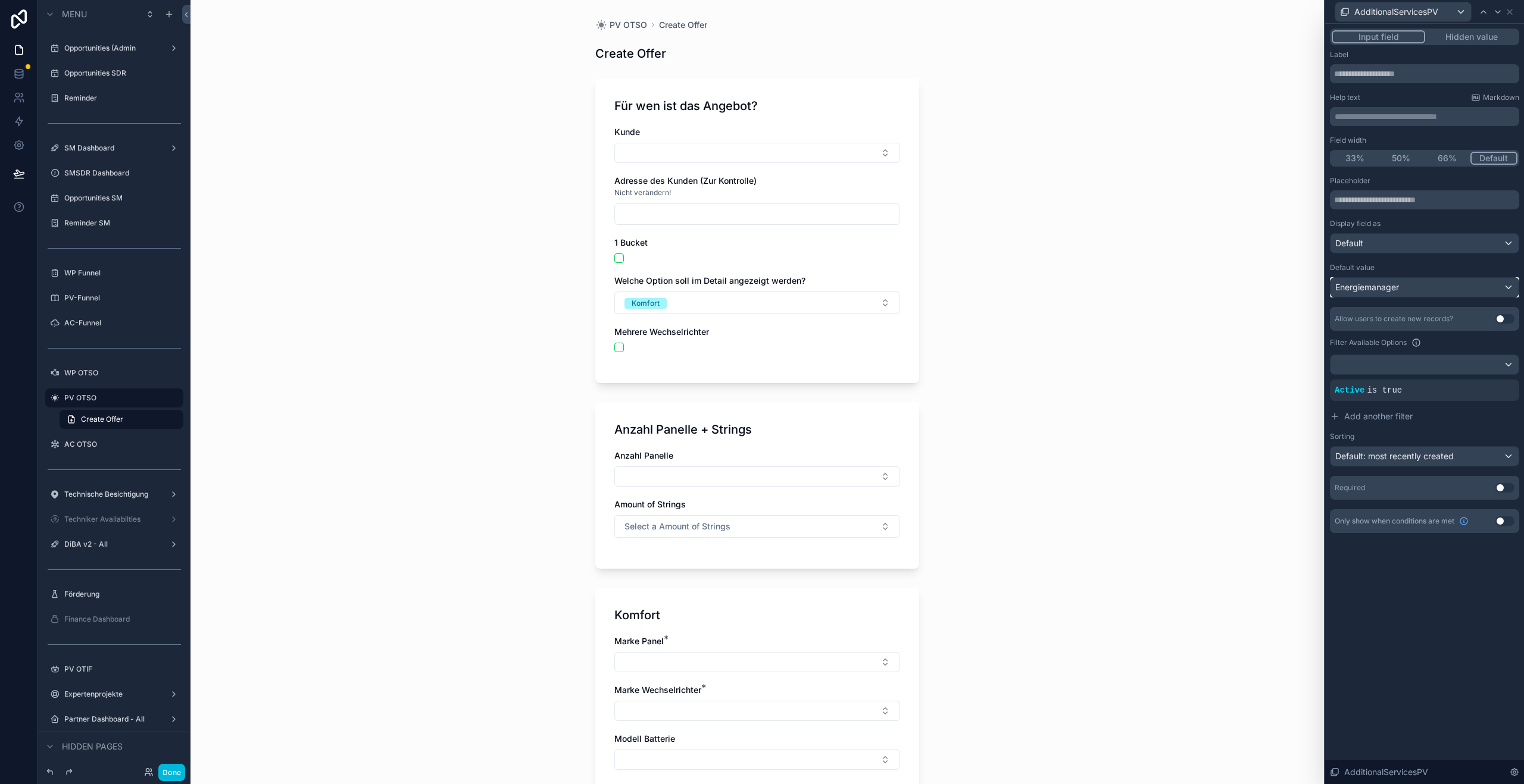
click at [1493, 289] on div "Energiemanager" at bounding box center [1425, 286] width 188 height 19
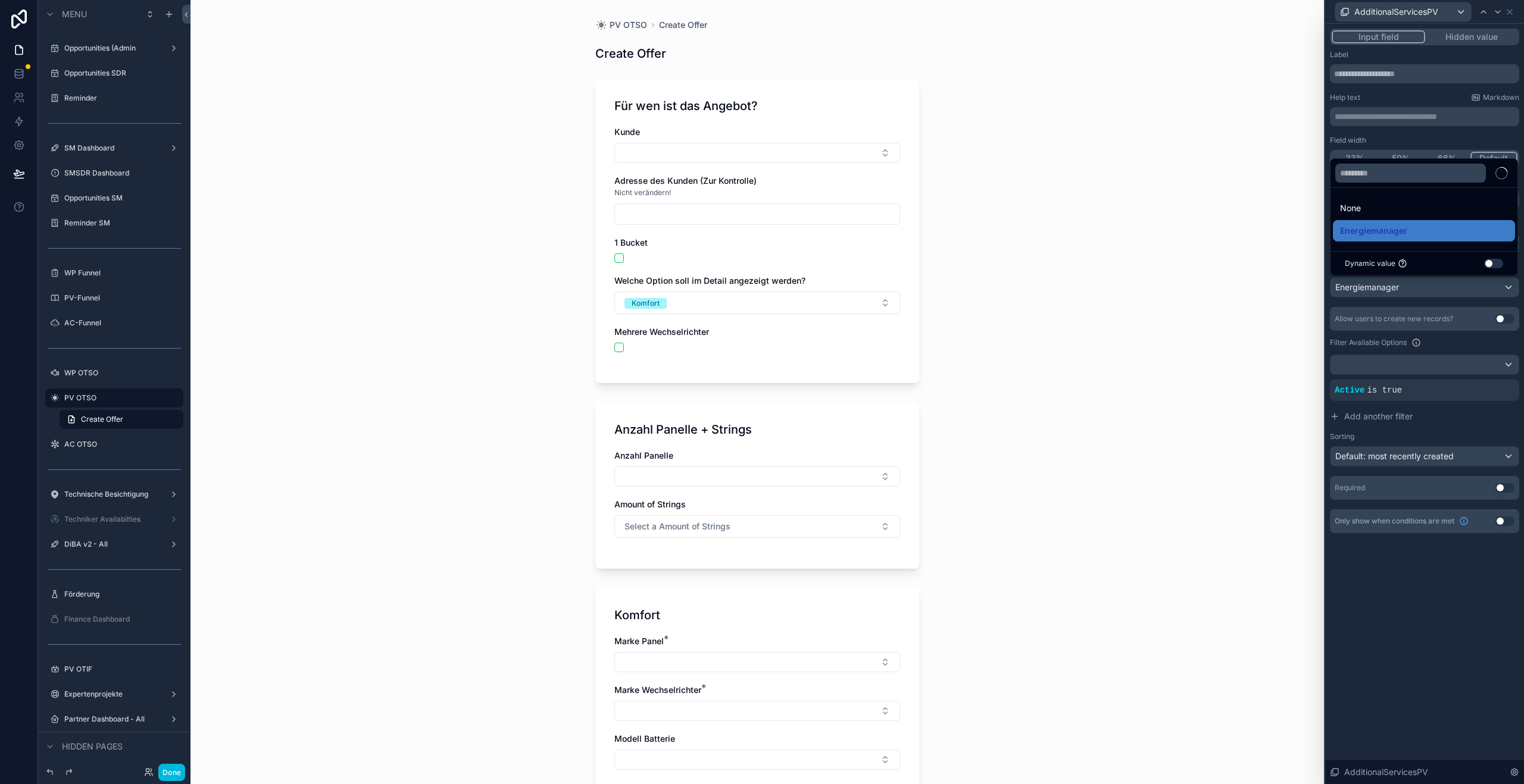
click at [1374, 205] on div "None" at bounding box center [1424, 209] width 168 height 15
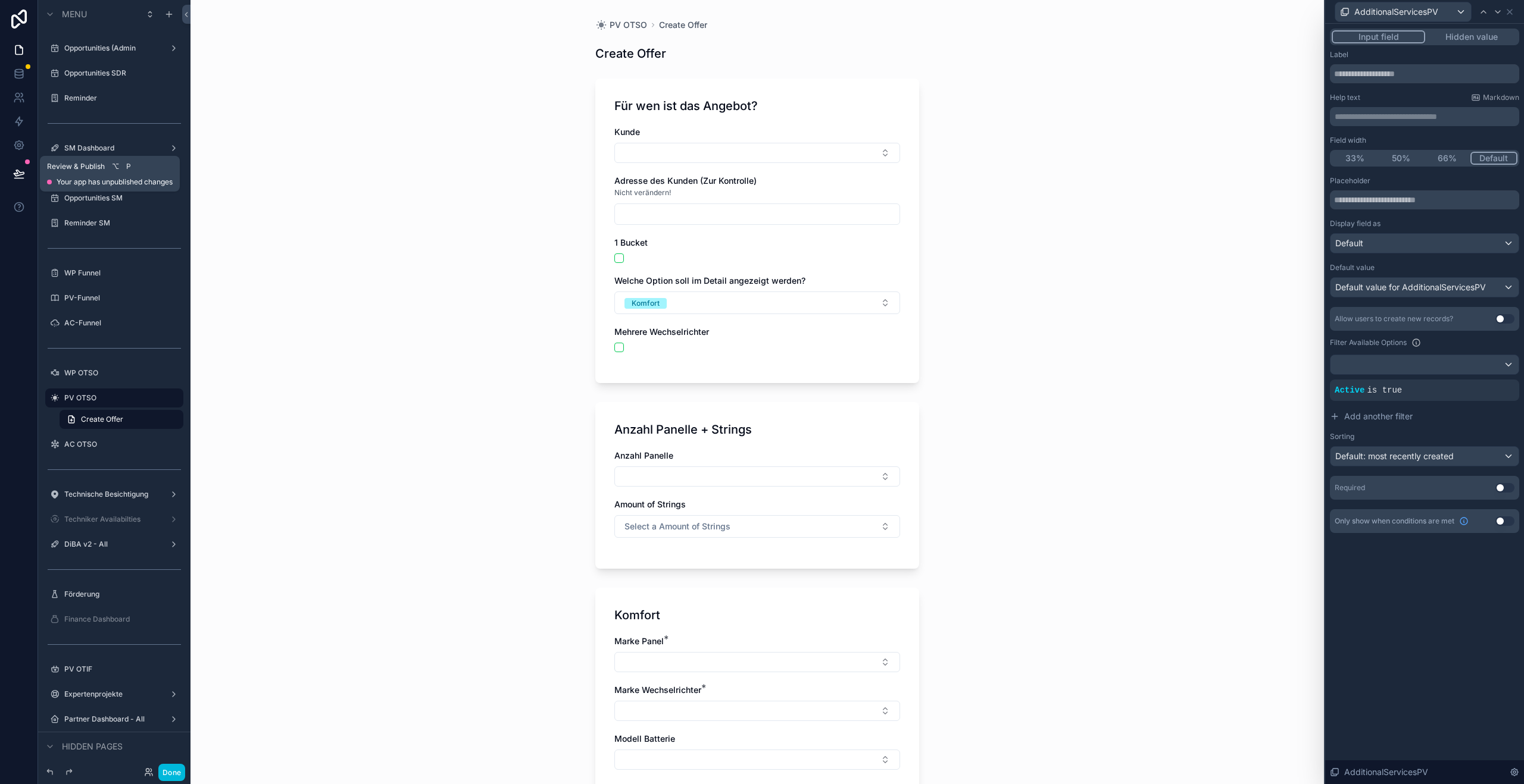
click at [15, 163] on button at bounding box center [19, 174] width 26 height 33
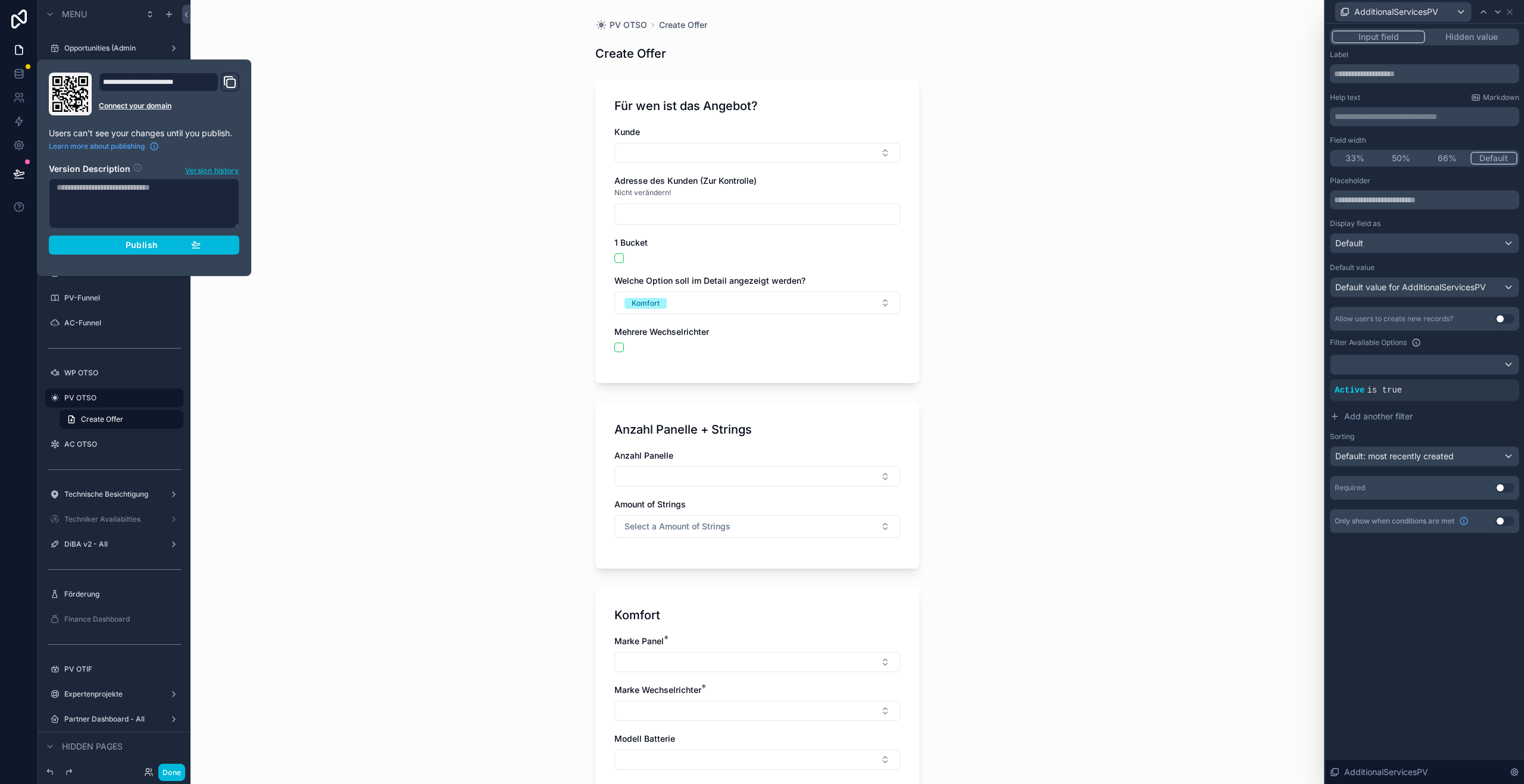
click at [149, 207] on textarea at bounding box center [144, 204] width 191 height 50
type textarea "**********"
click at [144, 240] on span "Publish" at bounding box center [142, 245] width 32 height 11
